Goal: Information Seeking & Learning: Find specific page/section

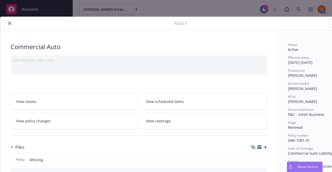
scroll to position [2, 0]
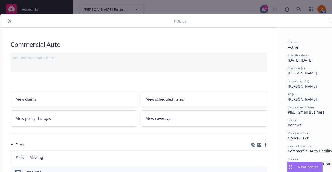
click at [10, 20] on icon "close" at bounding box center [9, 20] width 3 height 3
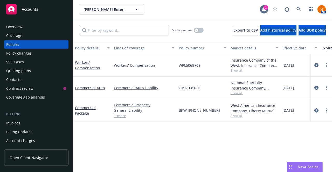
click at [288, 9] on div "AM" at bounding box center [297, 9] width 56 height 10
click at [295, 12] on link at bounding box center [298, 9] width 10 height 10
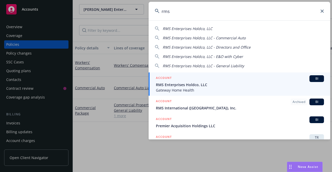
type input "rms"
click at [190, 94] on link "ACCOUNT BI RMS Enterprises Holdco, LLC Gateway Home Health" at bounding box center [238, 84] width 181 height 23
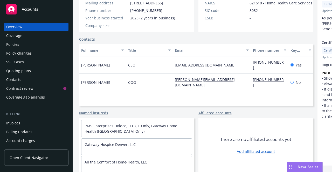
scroll to position [126, 0]
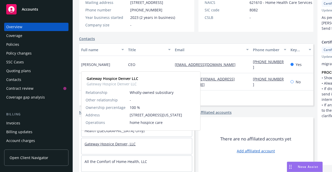
click at [119, 142] on link "Gateway Hospice Denver, LLC" at bounding box center [109, 144] width 51 height 5
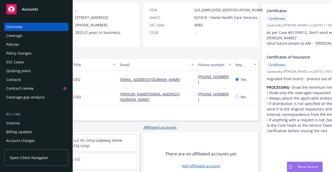
scroll to position [91, 0]
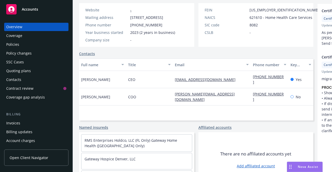
click at [20, 46] on div "Policies" at bounding box center [36, 44] width 60 height 8
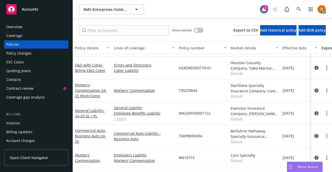
scroll to position [44, 0]
click at [194, 31] on div "button" at bounding box center [196, 30] width 4 height 4
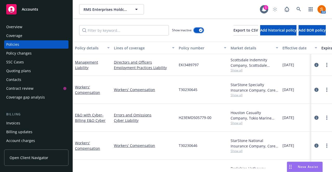
scroll to position [86, 0]
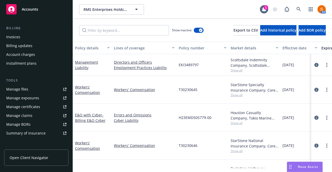
click at [28, 92] on link "Manage files" at bounding box center [36, 89] width 64 height 8
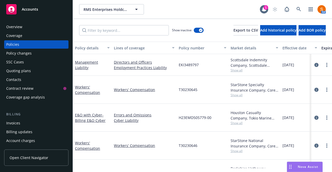
click at [23, 30] on div "Overview" at bounding box center [36, 27] width 60 height 8
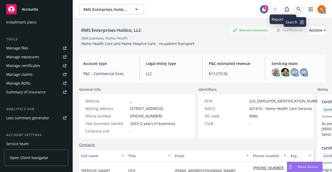
click at [298, 12] on link at bounding box center [298, 9] width 10 height 10
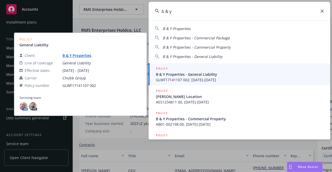
type input "b & y"
click at [183, 73] on span "B & Y Properties - General Liability" at bounding box center [240, 74] width 168 height 5
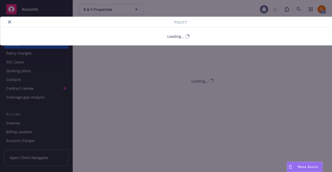
click at [33, 75] on div "Policy Loading..." at bounding box center [166, 86] width 332 height 172
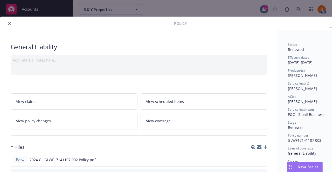
click at [9, 24] on icon "close" at bounding box center [9, 23] width 3 height 3
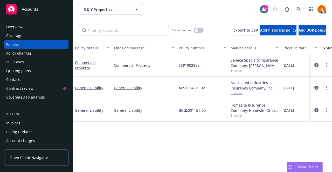
click at [18, 126] on div "Invoices" at bounding box center [13, 123] width 14 height 8
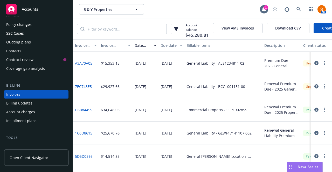
click at [84, 66] on link "A3A70A05" at bounding box center [83, 63] width 17 height 5
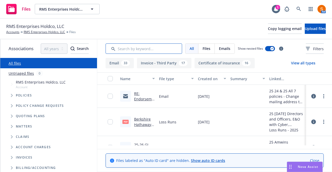
click at [131, 47] on input "Search by keyword..." at bounding box center [143, 49] width 76 height 10
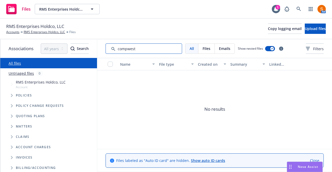
click at [131, 47] on input "Search by keyword..." at bounding box center [143, 49] width 76 height 10
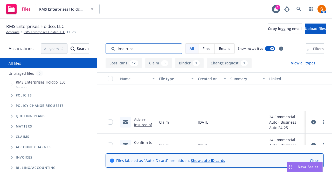
scroll to position [350, 0]
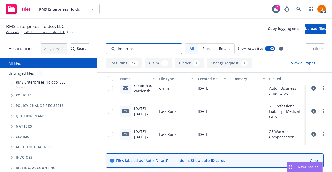
type input "loss runs"
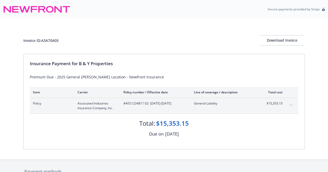
click at [51, 40] on div "Invoice ID: A3A70A05" at bounding box center [40, 40] width 35 height 5
copy div "A3A70A05"
